Goal: Task Accomplishment & Management: Complete application form

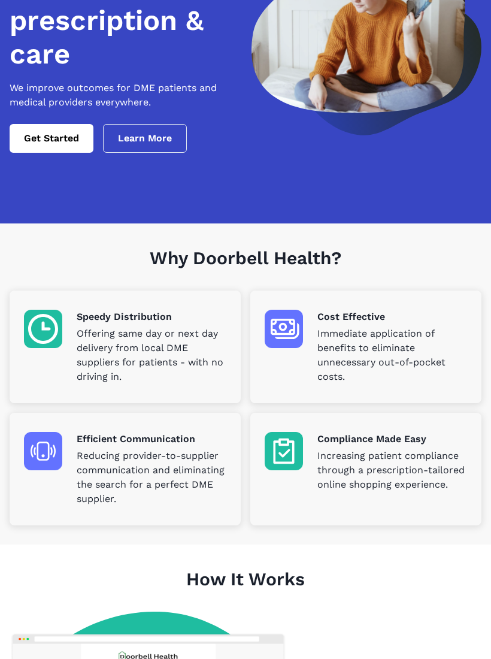
scroll to position [104, 0]
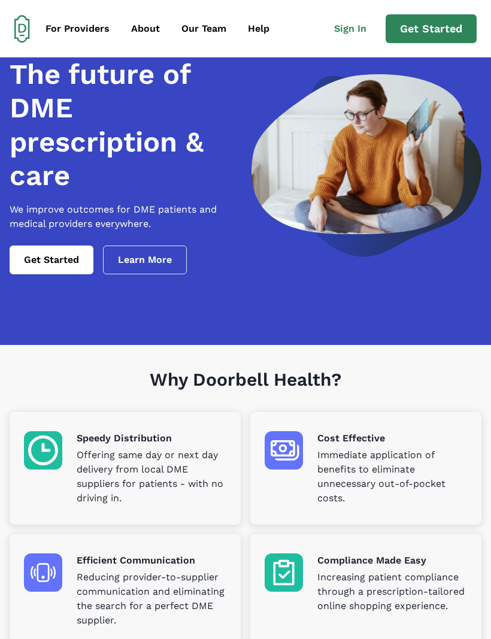
click at [52, 266] on link "Get Started" at bounding box center [52, 259] width 84 height 29
click at [149, 268] on link "Learn More" at bounding box center [145, 259] width 84 height 29
click at [260, 28] on div "Help" at bounding box center [259, 29] width 22 height 14
click at [47, 267] on link "Get Started" at bounding box center [52, 259] width 84 height 29
